Goal: Task Accomplishment & Management: Manage account settings

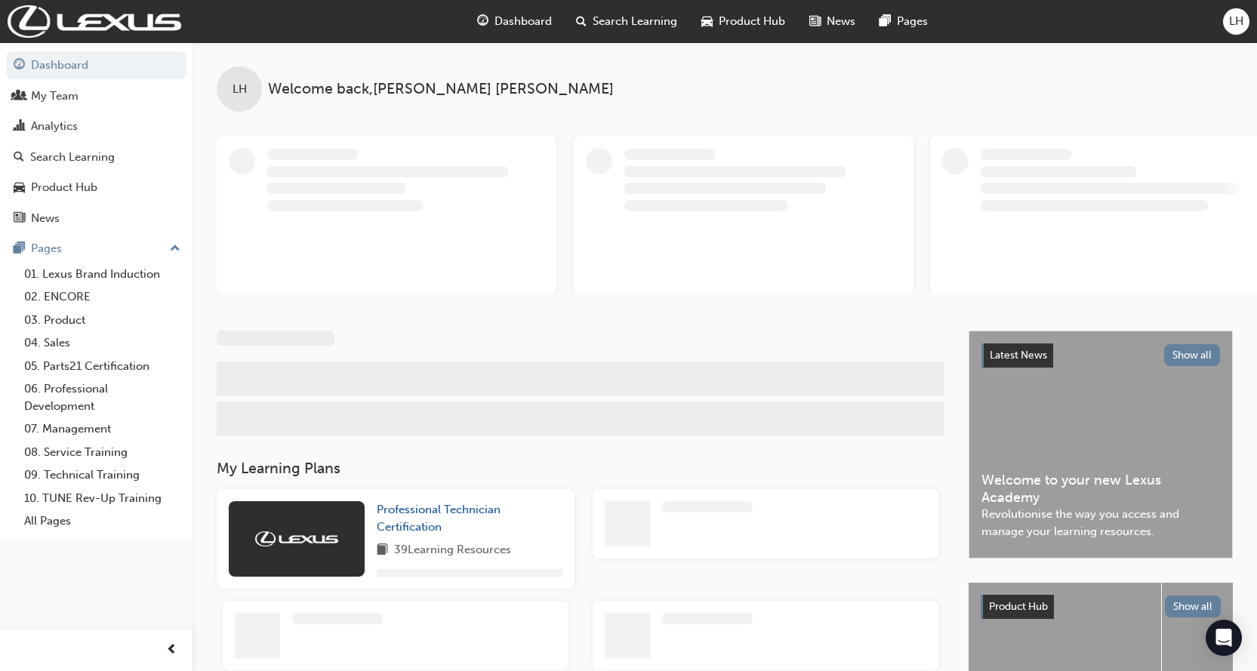
click at [1242, 19] on span "LH" at bounding box center [1236, 21] width 14 height 17
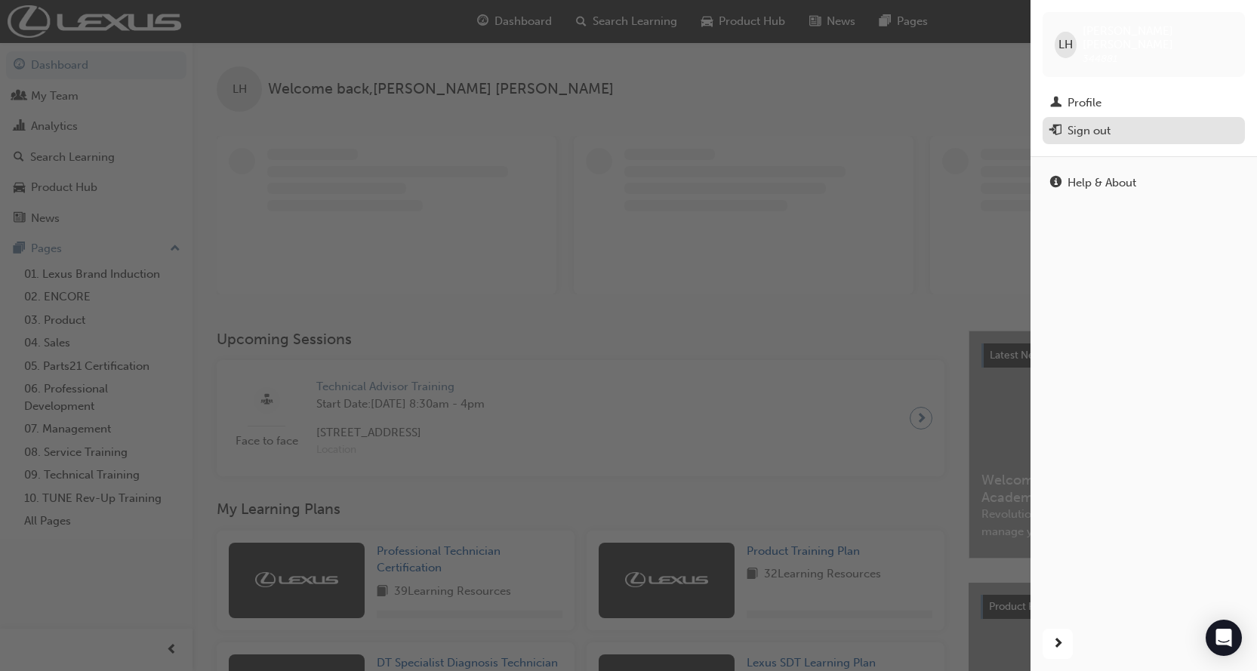
click at [1113, 122] on div "Sign out" at bounding box center [1143, 131] width 187 height 19
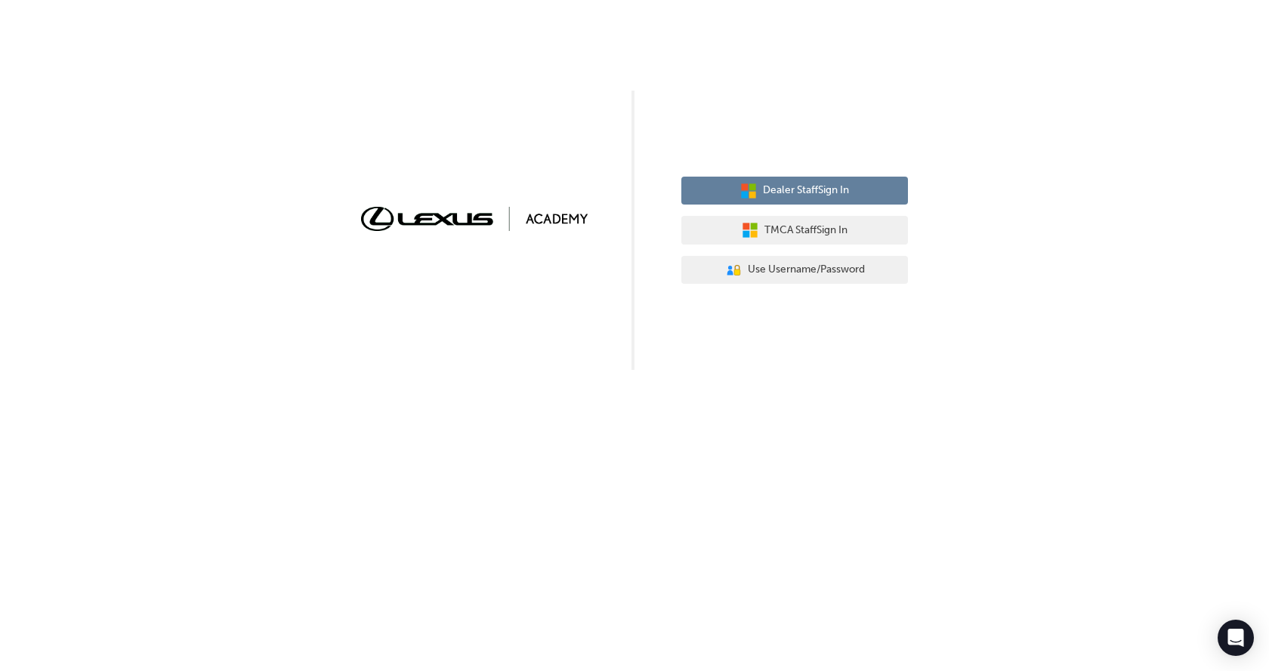
click at [799, 195] on span "Dealer Staff Sign In" at bounding box center [806, 190] width 86 height 17
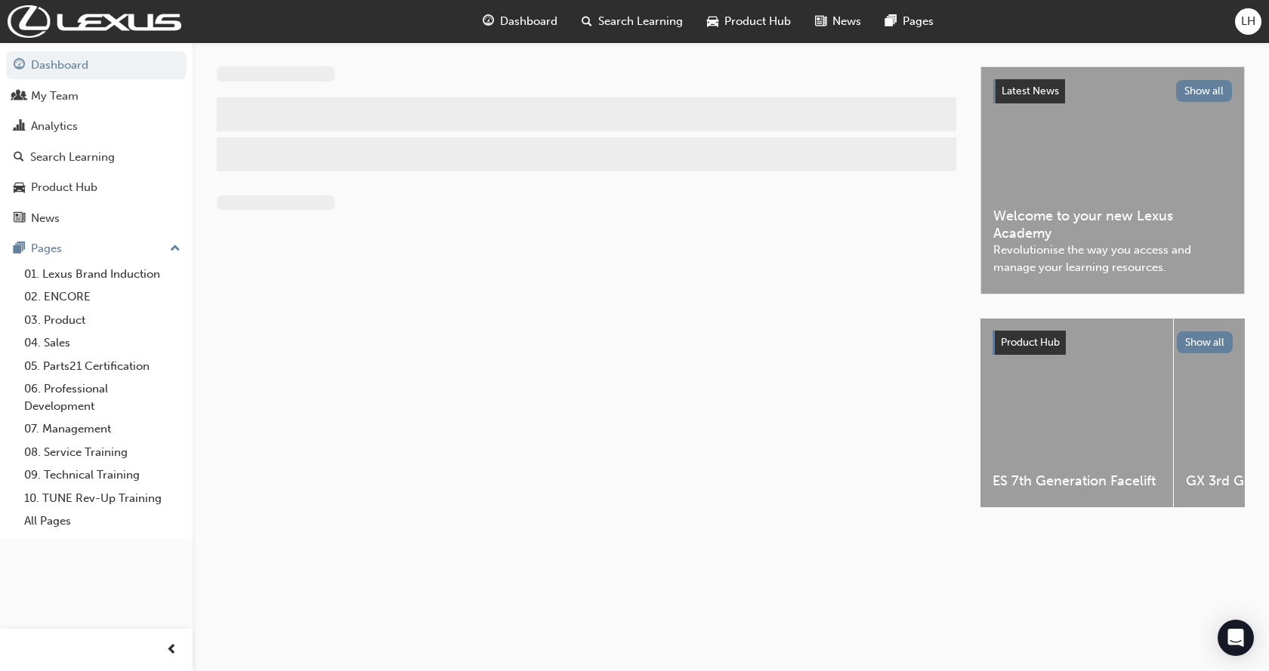
click at [1239, 22] on div "LH" at bounding box center [1248, 21] width 26 height 26
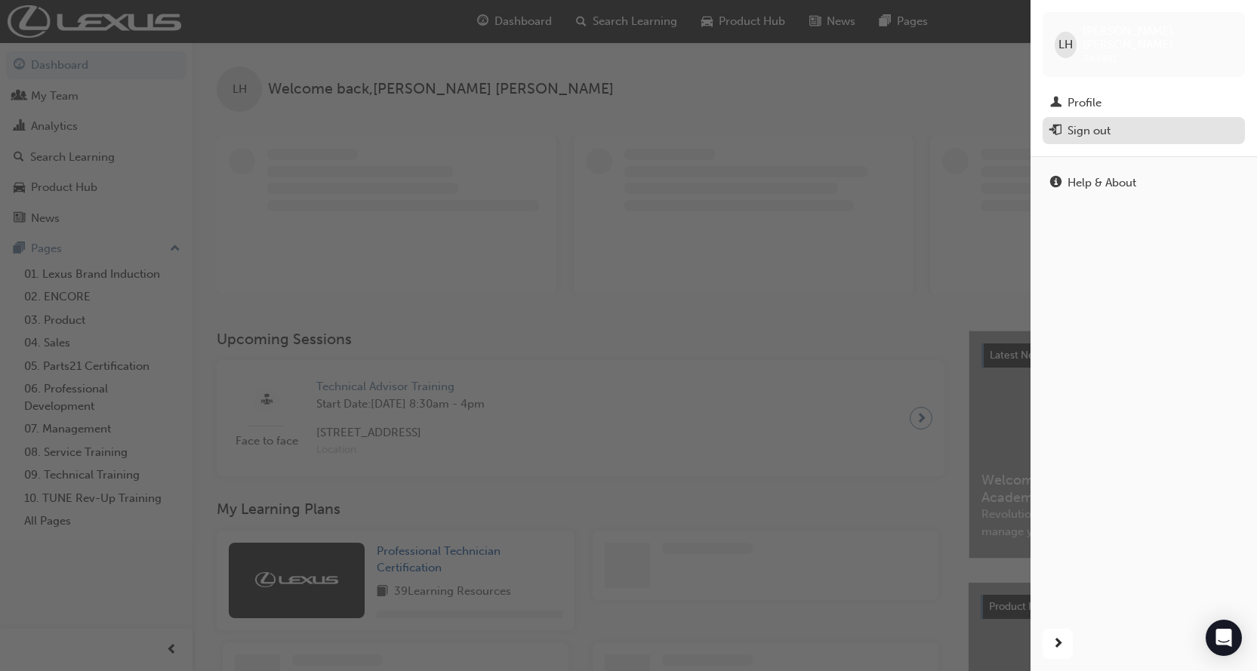
click at [1067, 122] on div "Sign out" at bounding box center [1143, 131] width 187 height 19
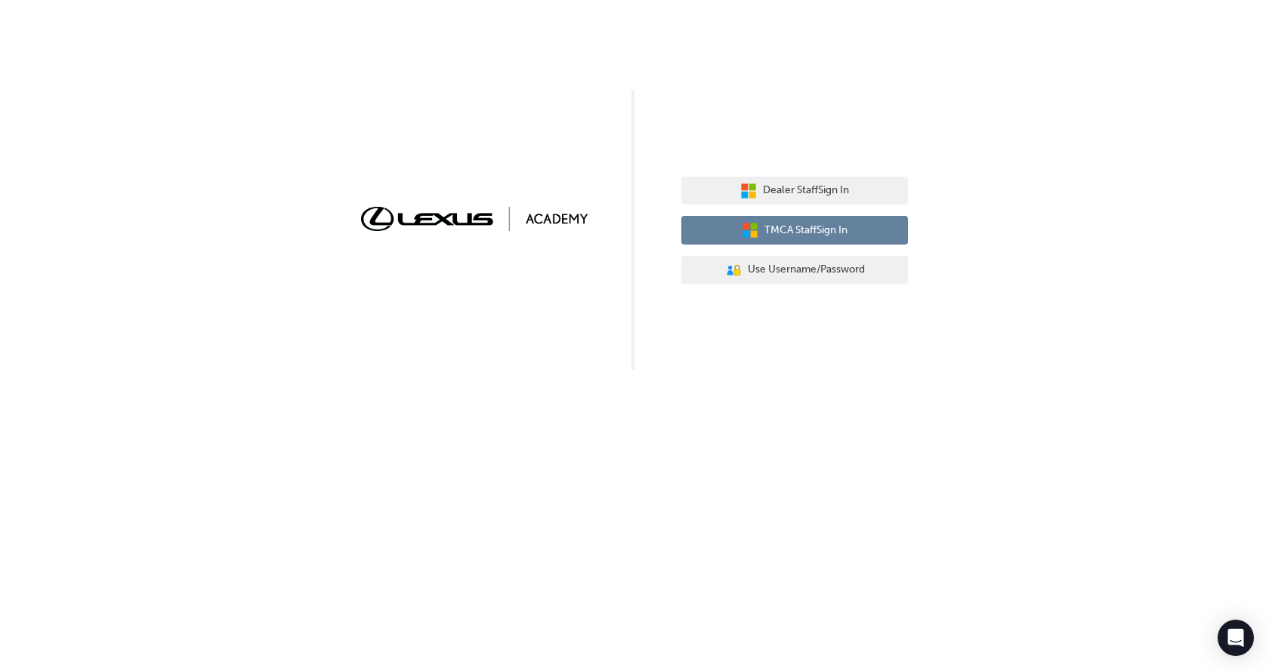
click at [756, 227] on icon "button" at bounding box center [750, 230] width 17 height 17
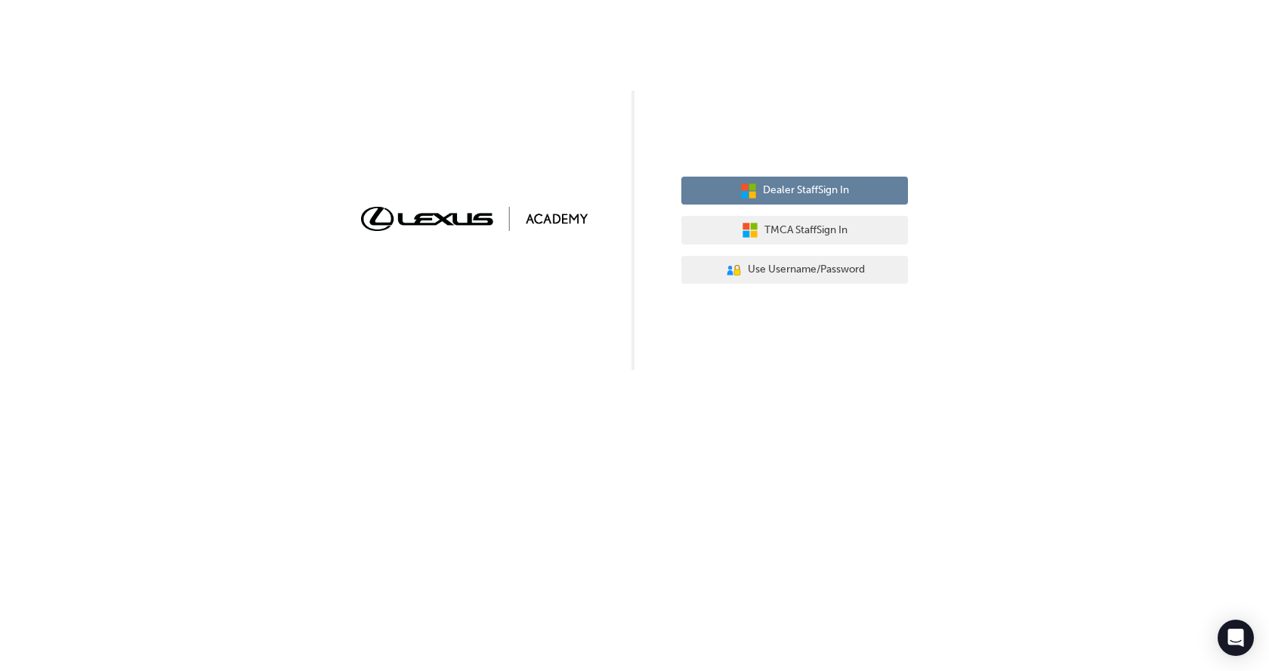
click at [804, 199] on span "Dealer Staff Sign In" at bounding box center [806, 190] width 86 height 17
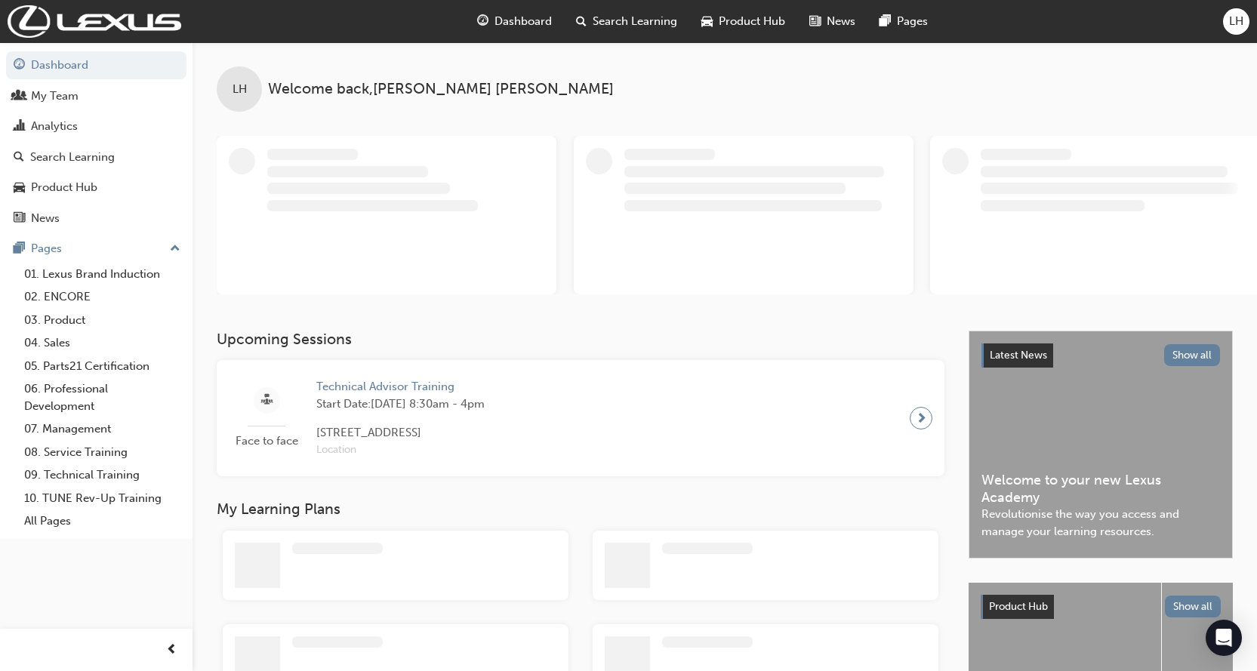
click at [1254, 24] on div "Dashboard Search Learning Product Hub News Pages LH" at bounding box center [628, 21] width 1257 height 43
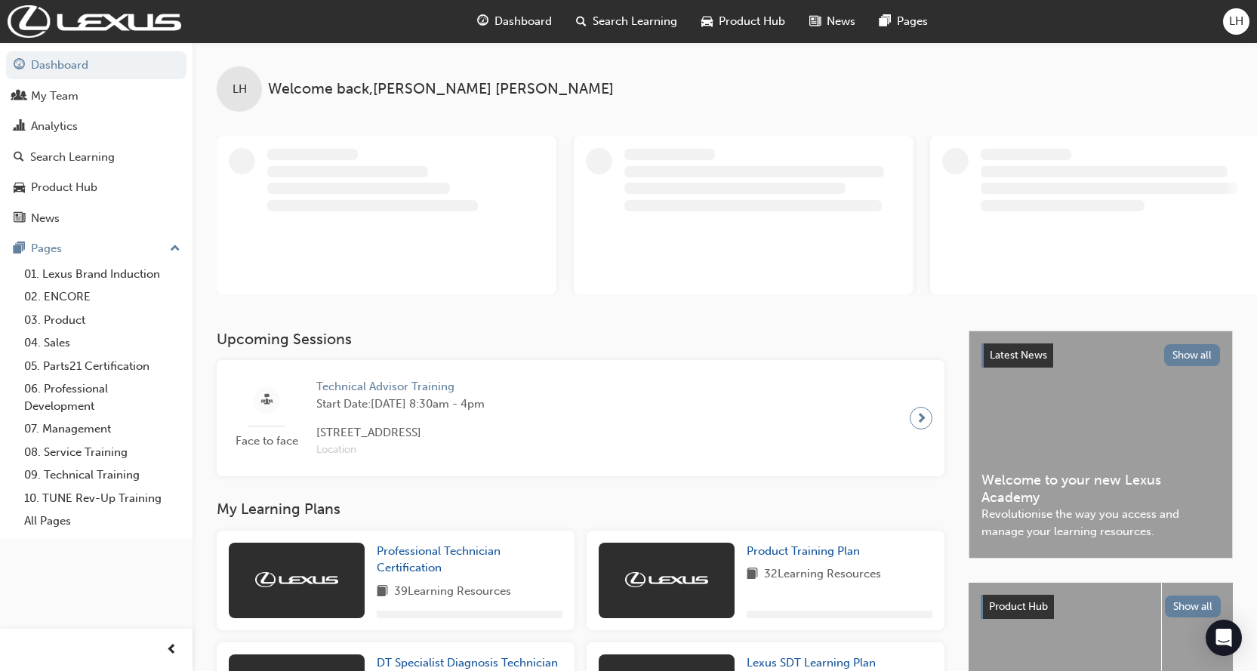
click at [1243, 20] on span "LH" at bounding box center [1236, 21] width 14 height 17
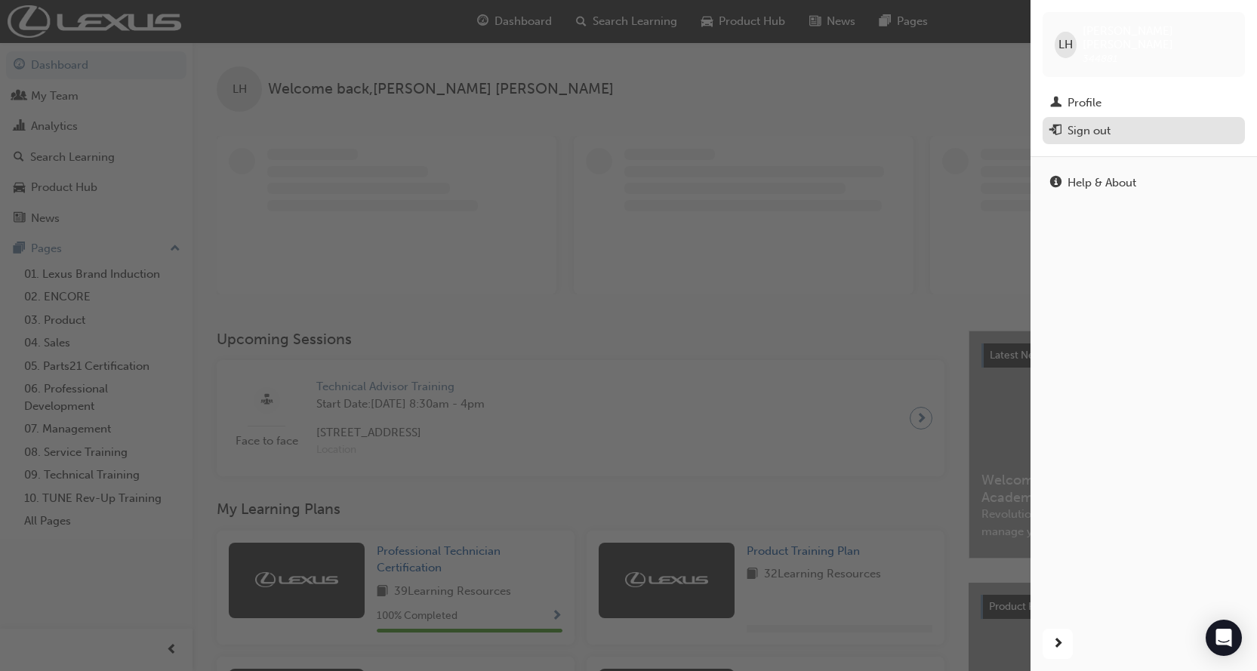
click at [1090, 122] on div "Sign out" at bounding box center [1089, 130] width 43 height 17
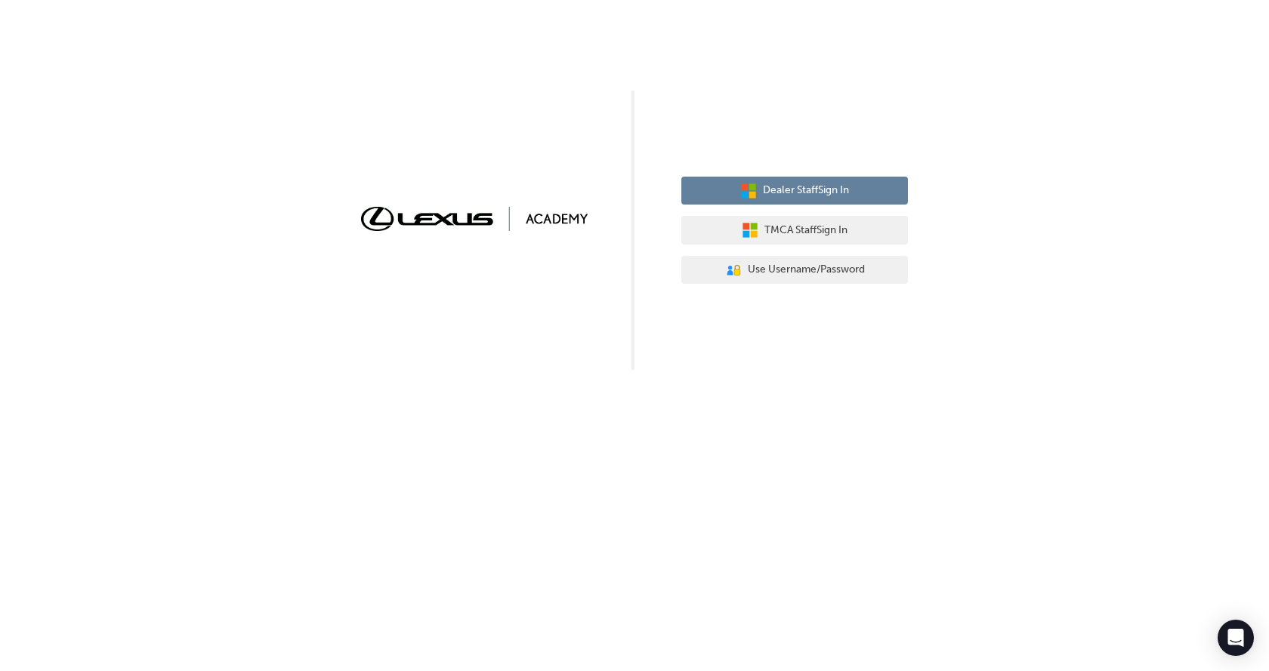
click at [855, 187] on button "Dealer Staff Sign In" at bounding box center [794, 191] width 227 height 29
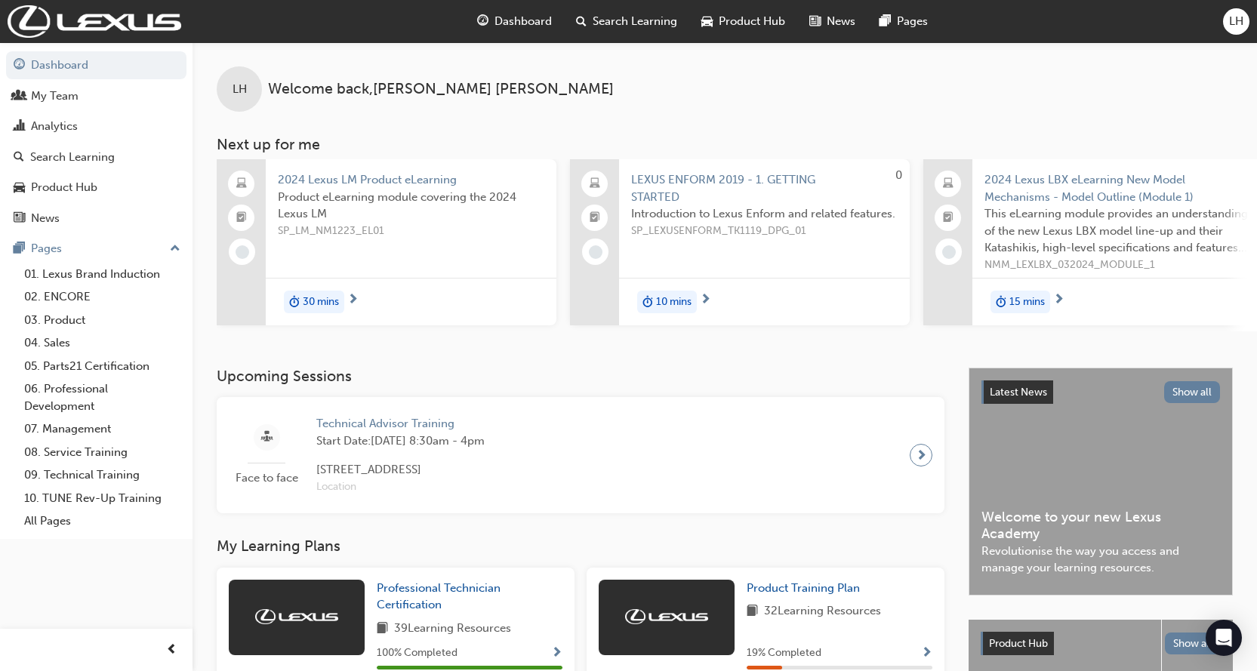
click at [1242, 21] on span "LH" at bounding box center [1236, 21] width 14 height 17
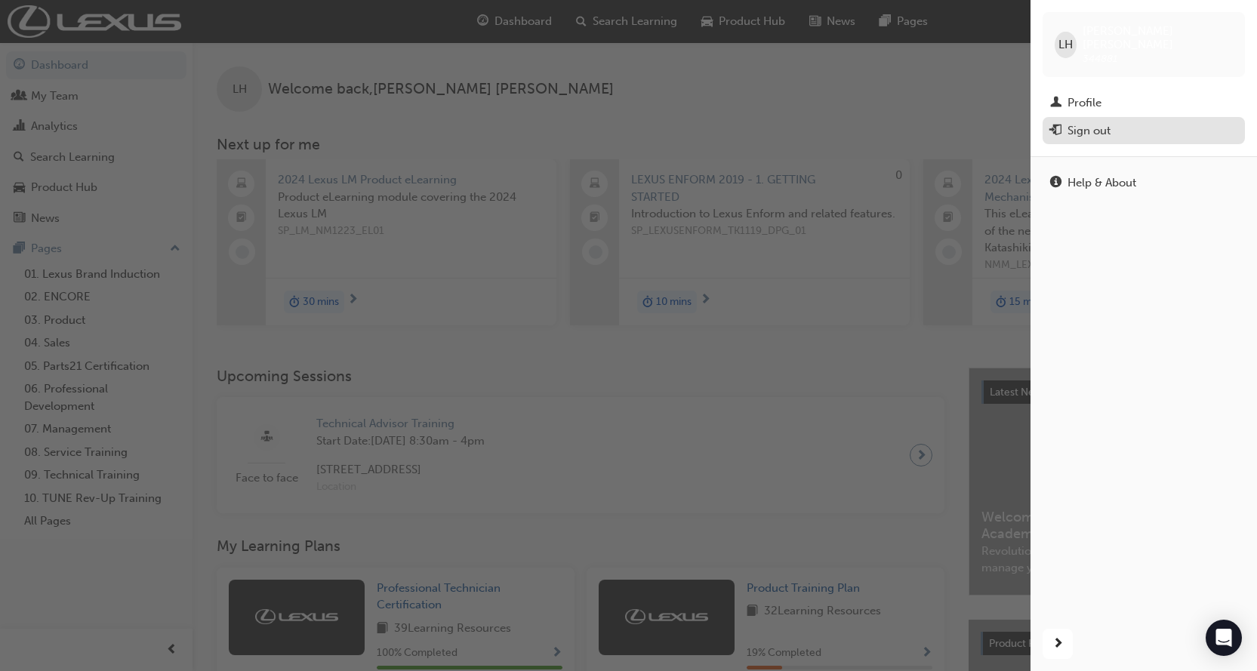
click at [1149, 122] on div "Sign out" at bounding box center [1143, 131] width 187 height 19
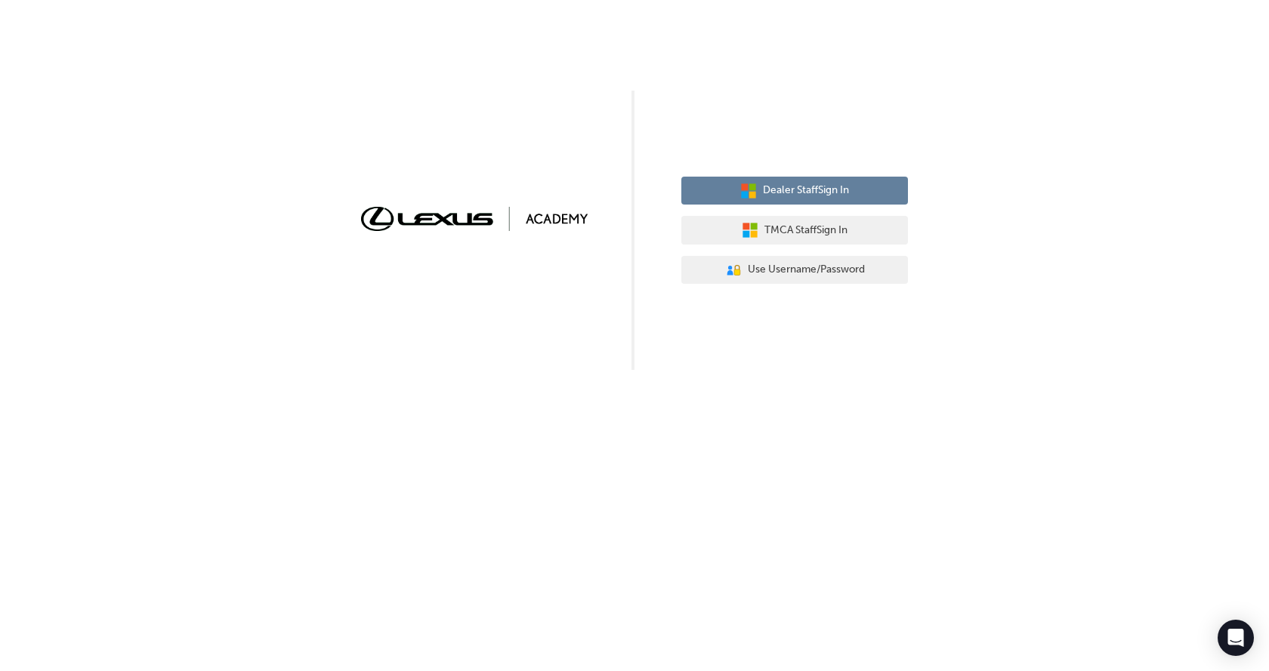
click at [803, 186] on span "Dealer Staff Sign In" at bounding box center [806, 190] width 86 height 17
